Goal: Transaction & Acquisition: Purchase product/service

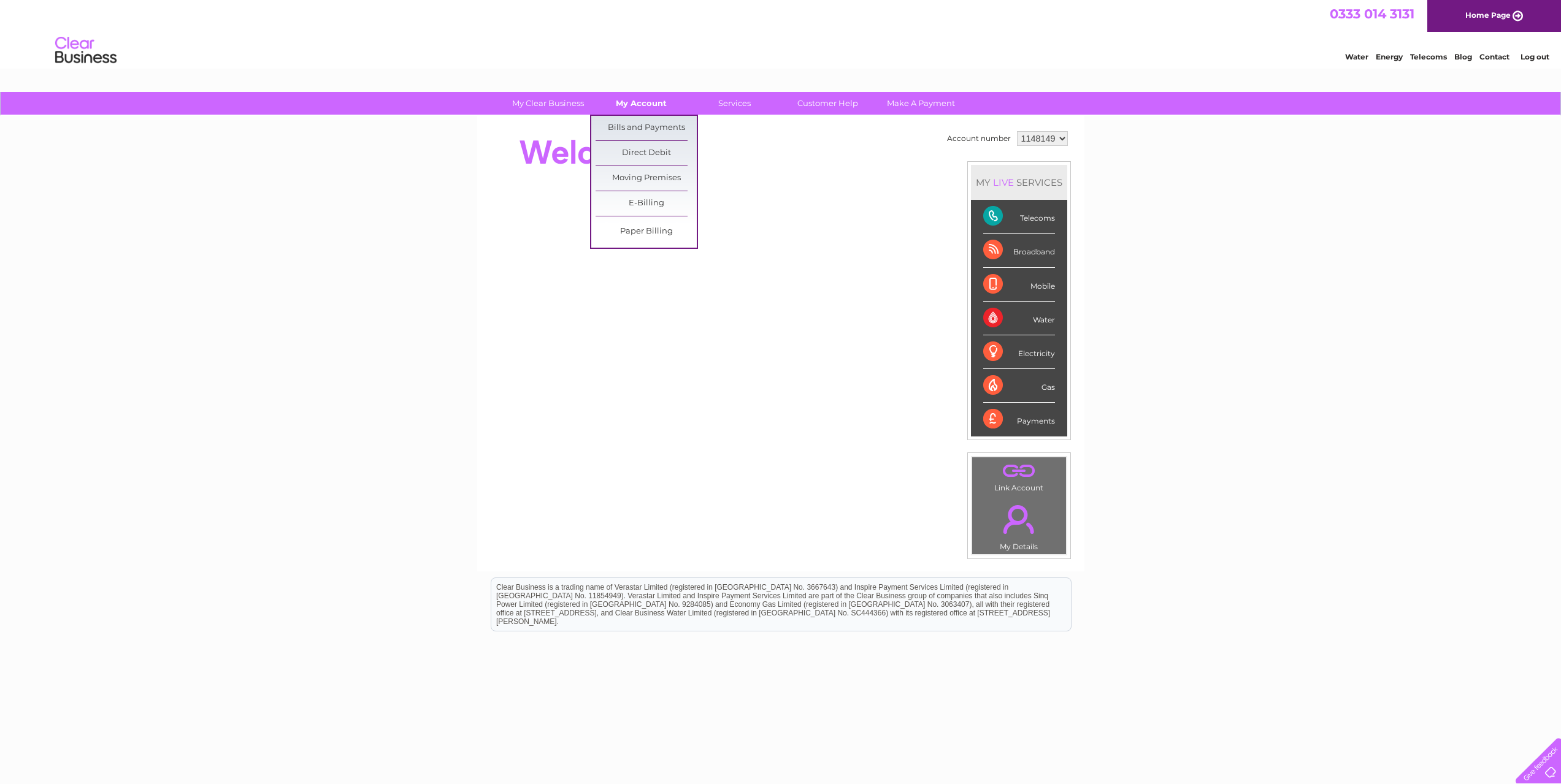
click at [646, 100] on link "My Account" at bounding box center [641, 103] width 101 height 23
click at [645, 124] on link "Bills and Payments" at bounding box center [646, 128] width 101 height 25
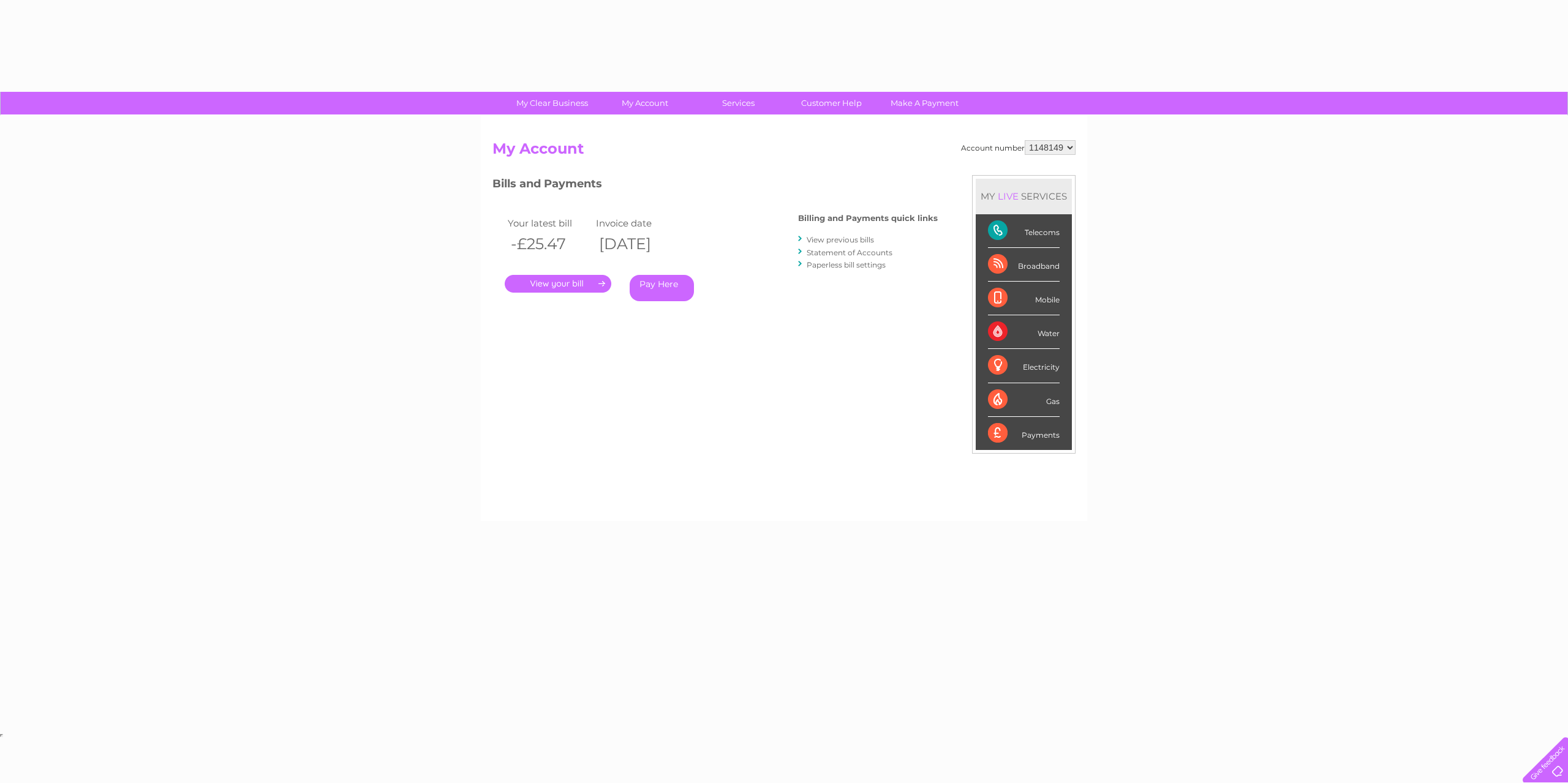
click at [671, 289] on link "Pay Here" at bounding box center [662, 288] width 64 height 26
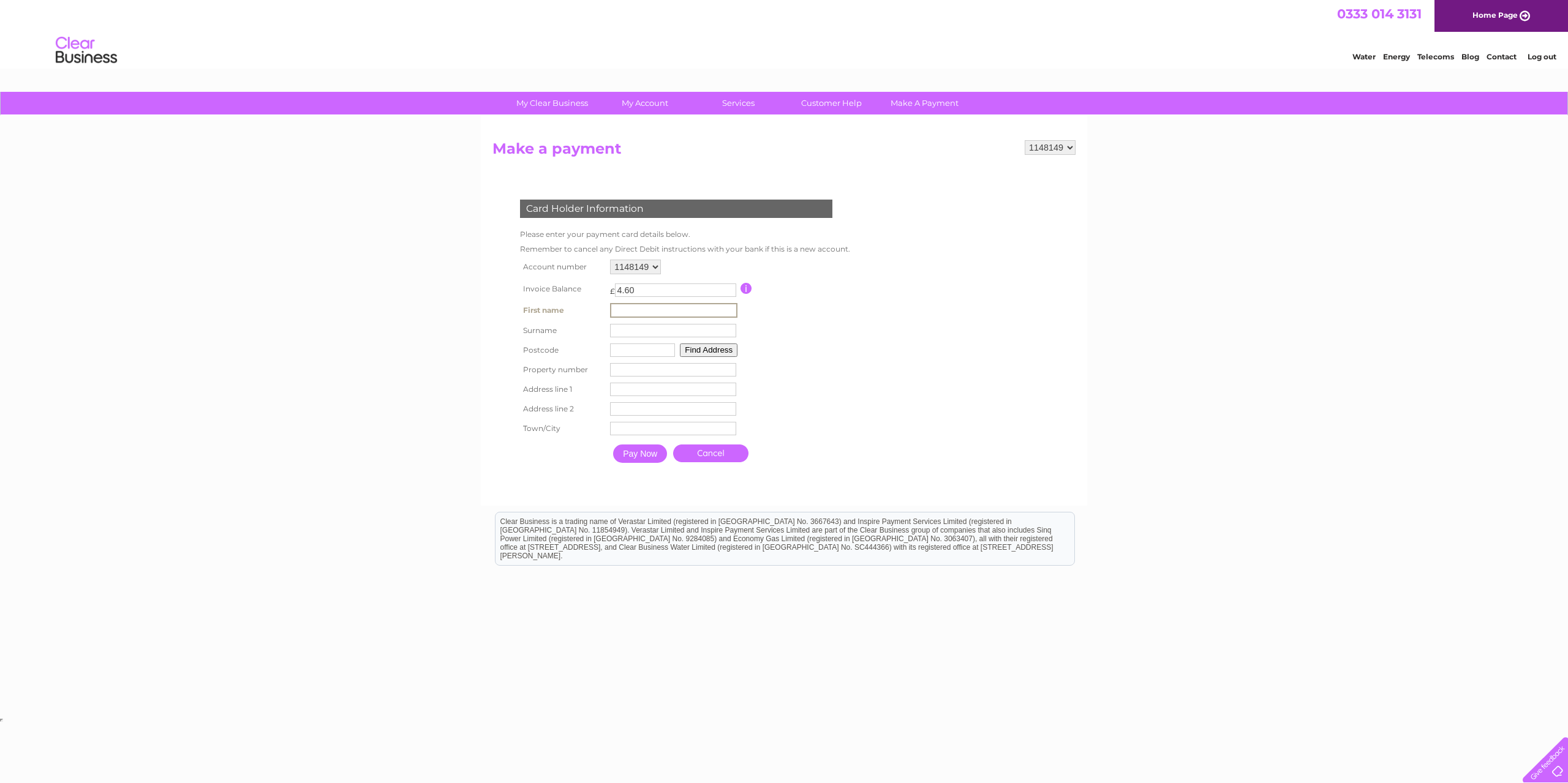
click at [642, 311] on input "text" at bounding box center [673, 310] width 127 height 14
type input "Lucy"
type input "Richardson"
type input "CA16 6ej"
click at [723, 351] on button "Find Address" at bounding box center [707, 349] width 57 height 14
